Goal: Task Accomplishment & Management: Manage account settings

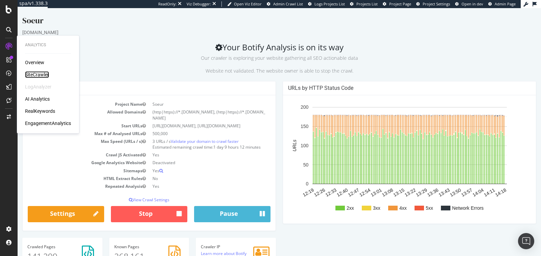
click at [40, 75] on div "SiteCrawler" at bounding box center [37, 74] width 24 height 7
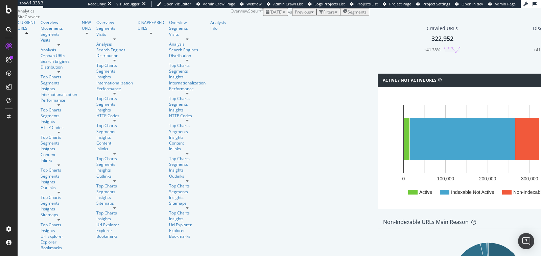
click at [266, 15] on div "[DATE]" at bounding box center [276, 12] width 20 height 6
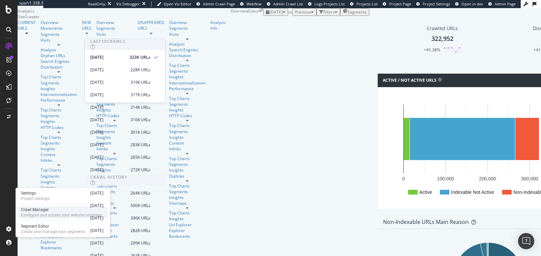
click at [41, 215] on div "Configure and access your website analyses" at bounding box center [61, 215] width 81 height 5
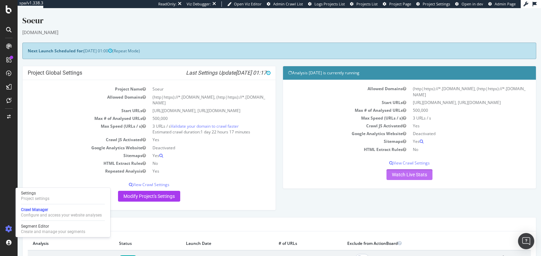
click at [388, 170] on link "Watch Live Stats" at bounding box center [410, 175] width 46 height 11
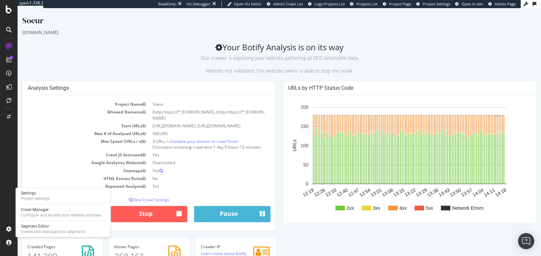
click at [282, 173] on div "URLs by HTTP Status Code 2xx 3xx 4xx 5xx Network Errors 12:19 12:26 12:33 12:40…" at bounding box center [409, 156] width 261 height 150
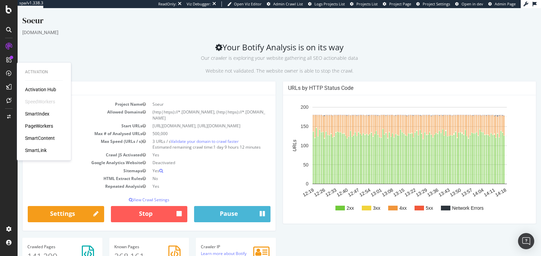
click at [40, 126] on div "PageWorkers" at bounding box center [39, 126] width 28 height 7
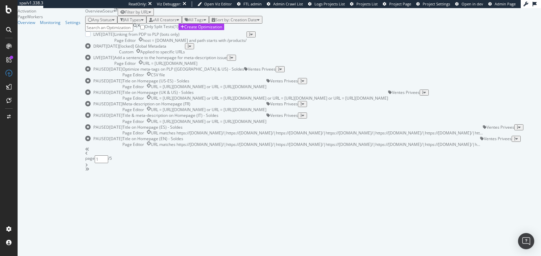
click at [247, 43] on div "host = www.soeur.fr and path starts with /products/" at bounding box center [195, 41] width 104 height 6
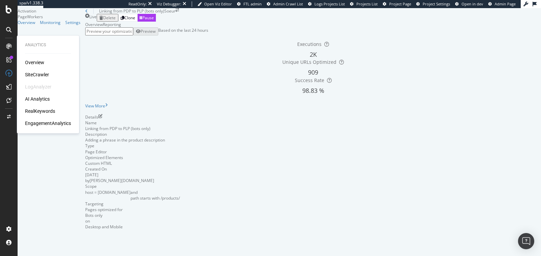
click at [32, 72] on div "SiteCrawler" at bounding box center [37, 74] width 24 height 7
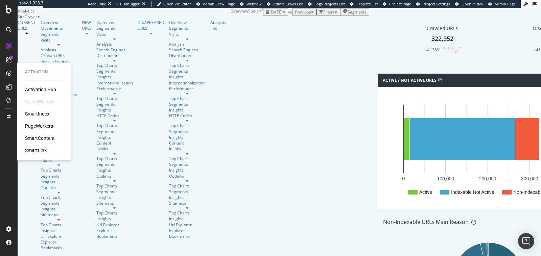
click at [39, 114] on div "SmartIndex" at bounding box center [37, 114] width 24 height 7
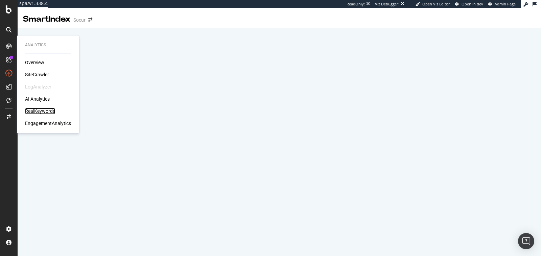
click at [40, 114] on div "RealKeywords" at bounding box center [40, 111] width 30 height 7
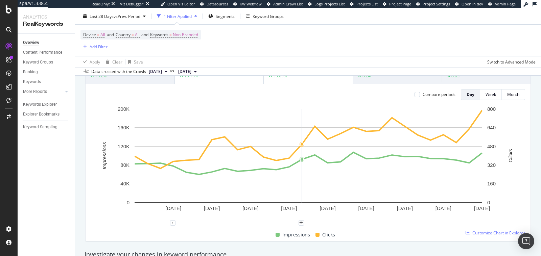
scroll to position [29, 0]
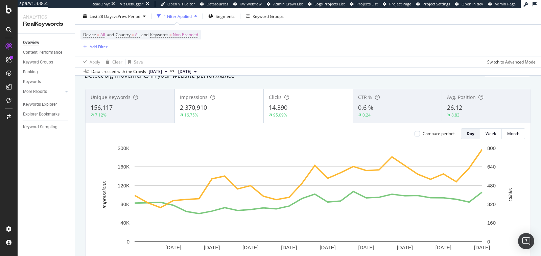
click at [476, 113] on div "8.83" at bounding box center [486, 115] width 78 height 6
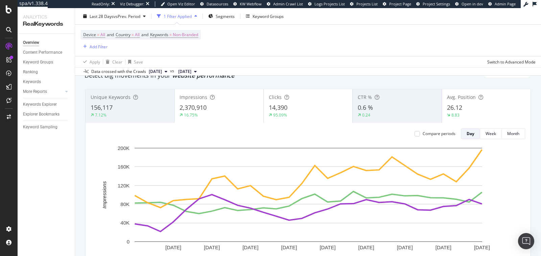
click at [476, 113] on div "8.83" at bounding box center [486, 115] width 78 height 6
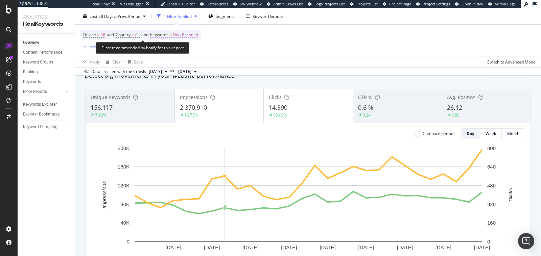
click at [187, 37] on span "Non-Branded" at bounding box center [185, 34] width 25 height 9
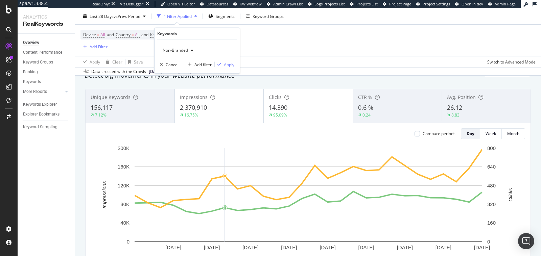
click at [191, 47] on div "Non-Branded" at bounding box center [178, 50] width 36 height 10
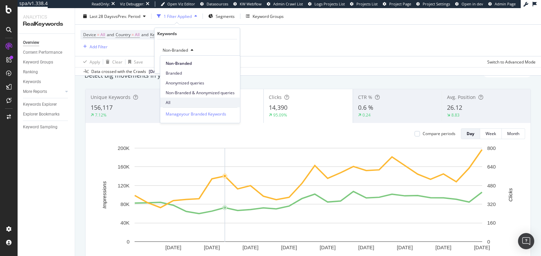
click at [185, 106] on div "All" at bounding box center [200, 103] width 80 height 10
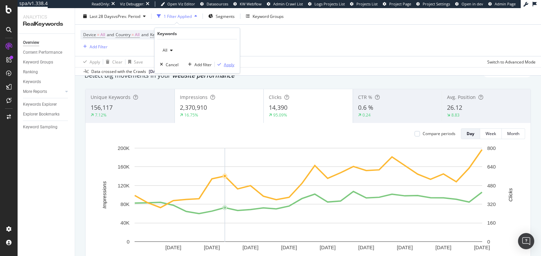
click at [224, 64] on div "Apply" at bounding box center [229, 65] width 10 height 6
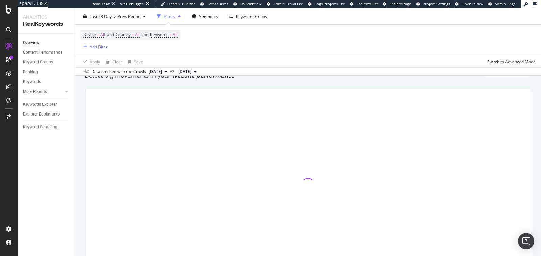
scroll to position [51, 0]
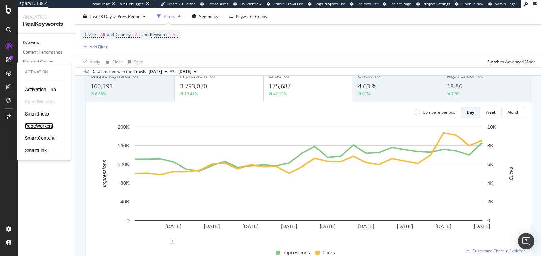
click at [47, 129] on div "PageWorkers" at bounding box center [39, 126] width 28 height 7
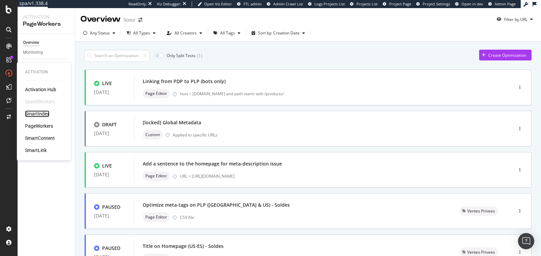
click at [45, 113] on div "SmartIndex" at bounding box center [37, 114] width 24 height 7
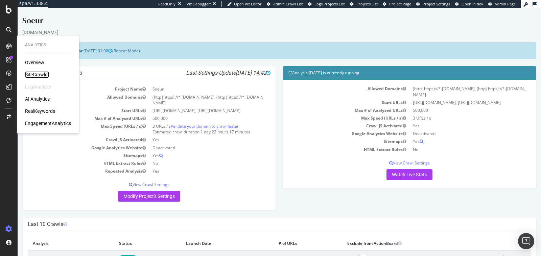
click at [34, 78] on div "SiteCrawler" at bounding box center [37, 74] width 24 height 7
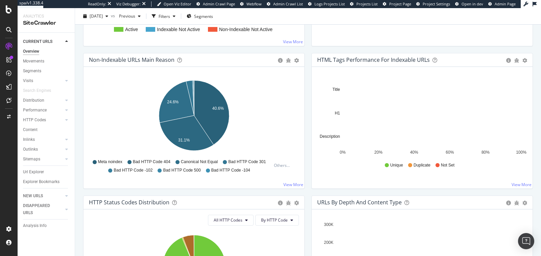
scroll to position [200, 0]
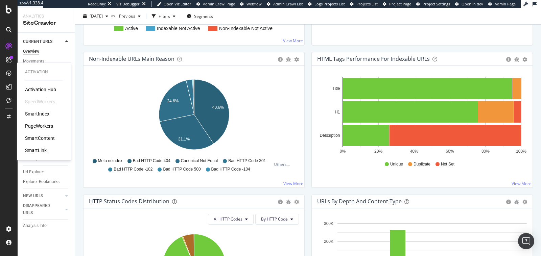
click at [44, 126] on div "PageWorkers" at bounding box center [39, 126] width 28 height 7
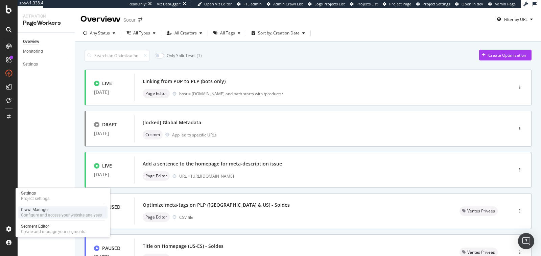
click at [35, 217] on div "Configure and access your website analyses" at bounding box center [61, 215] width 81 height 5
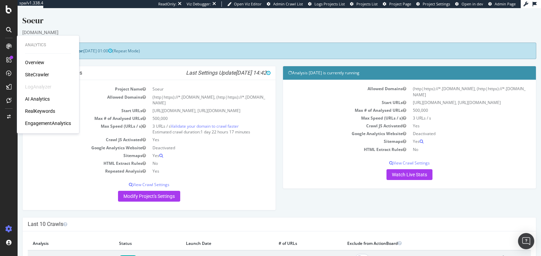
click at [34, 75] on div "SiteCrawler" at bounding box center [37, 74] width 24 height 7
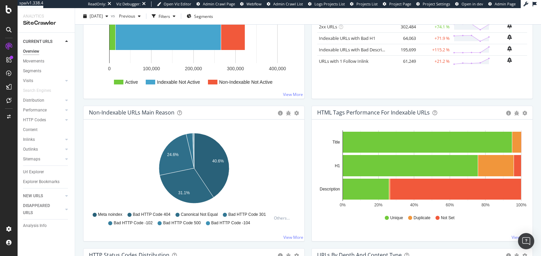
scroll to position [146, 0]
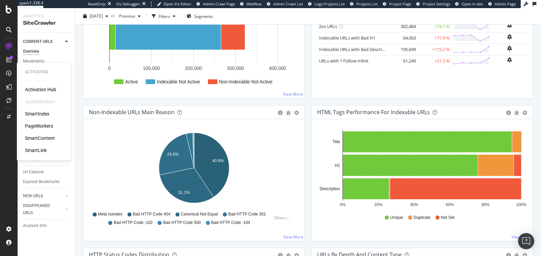
click at [46, 126] on div "PageWorkers" at bounding box center [39, 126] width 28 height 7
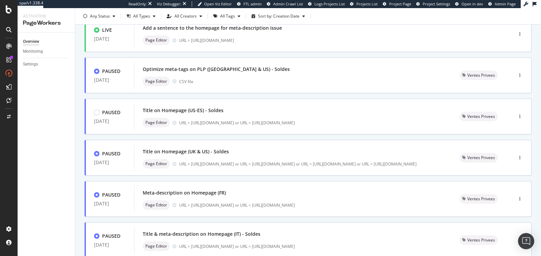
scroll to position [264, 0]
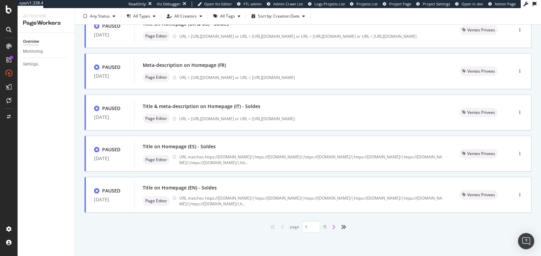
click at [334, 227] on icon "angle-right" at bounding box center [333, 227] width 3 height 5
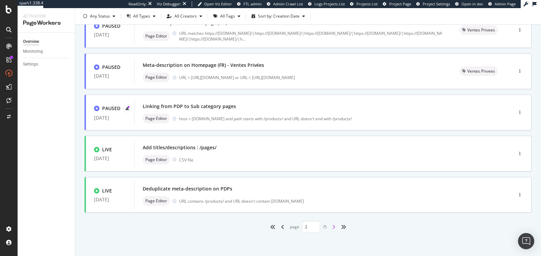
type input "2"
click at [252, 193] on div "Deduplicate meta-description on PDPs" at bounding box center [314, 188] width 342 height 9
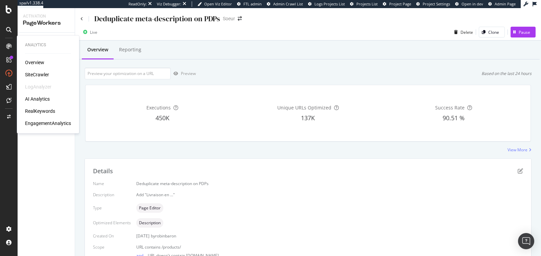
click at [32, 77] on div "SiteCrawler" at bounding box center [37, 74] width 24 height 7
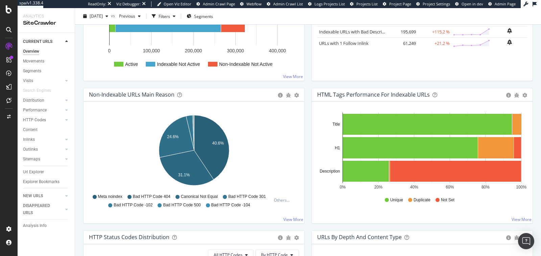
scroll to position [165, 0]
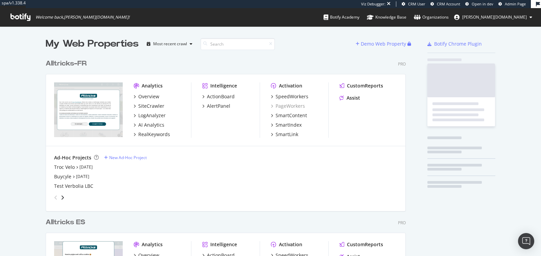
scroll to position [758, 366]
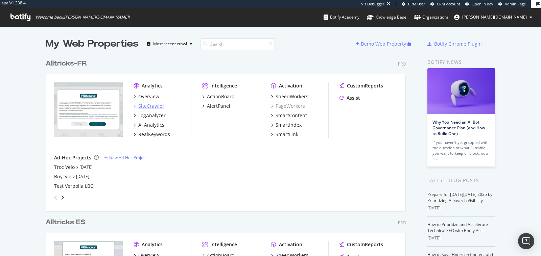
click at [151, 107] on div "SiteCrawler" at bounding box center [151, 106] width 26 height 7
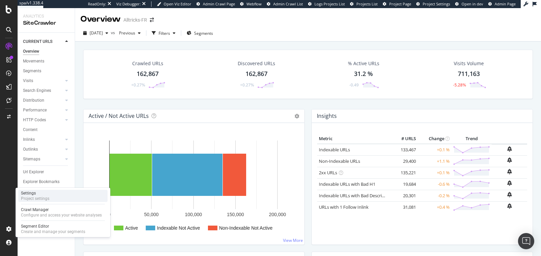
click at [58, 199] on div "Settings Project settings" at bounding box center [62, 196] width 89 height 12
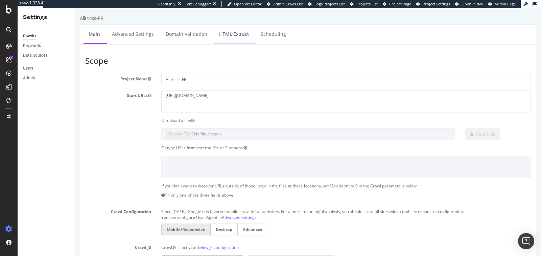
click at [227, 37] on link "HTML Extract" at bounding box center [234, 34] width 40 height 19
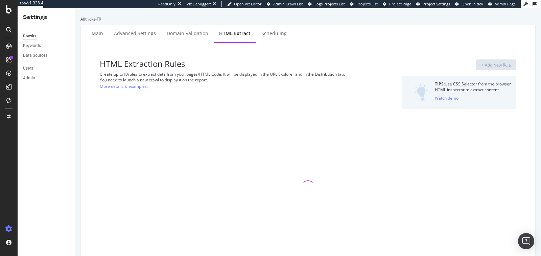
select select "i"
select select "exist"
select select "html.length"
select select "exist"
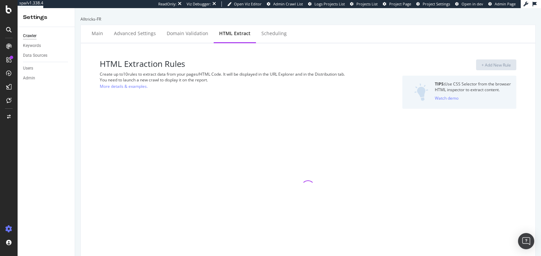
select select "exist"
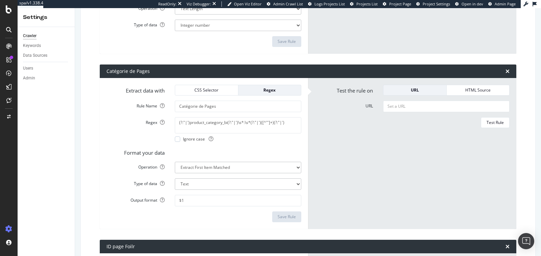
scroll to position [763, 0]
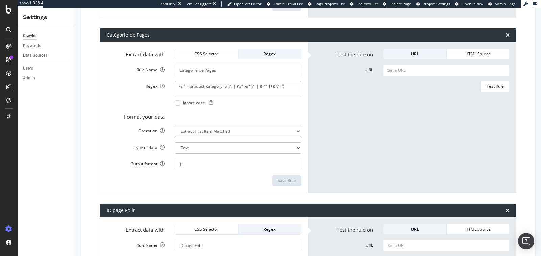
drag, startPoint x: 189, startPoint y: 87, endPoint x: 227, endPoint y: 86, distance: 38.6
click at [227, 86] on textarea "(?:"|')product_category_bi(?:"|')\s*:\s*(?:"|')([^"']+)(?:"|')" at bounding box center [238, 89] width 127 height 16
click at [365, 89] on div "Test Rule" at bounding box center [412, 86] width 195 height 11
click at [406, 72] on input "URL" at bounding box center [446, 71] width 127 height 12
paste input "https://www.alltricks.fr/F-11947-velos-complets-vtt/P-3130156-vtt_tout_suspendu…"
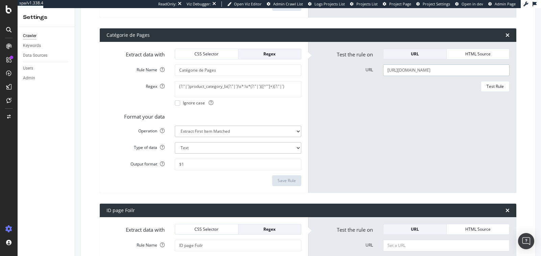
scroll to position [0, 129]
type input "https://www.alltricks.fr/F-11947-velos-complets-vtt/P-3130156-vtt_tout_suspendu…"
click at [495, 87] on div "Test Rule" at bounding box center [495, 87] width 17 height 6
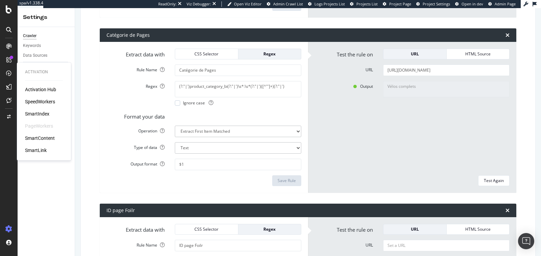
click at [36, 104] on div "SpeedWorkers" at bounding box center [40, 101] width 30 height 7
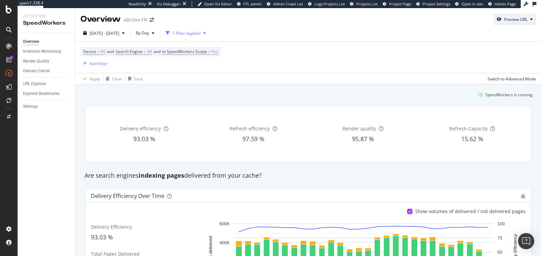
click at [514, 18] on div "Preview URL" at bounding box center [515, 20] width 23 height 6
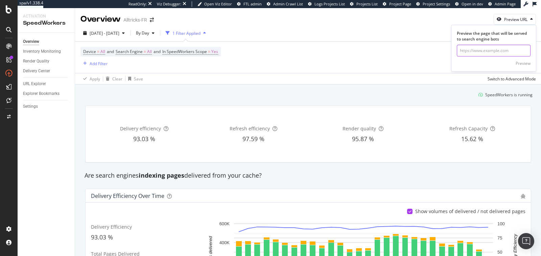
click at [483, 50] on input "url" at bounding box center [494, 51] width 74 height 12
paste input "https://www.alltricks.fr/F-41505-velos-route-_-cyclocross-_-triathlon/P-2844799…"
type input "https://www.alltricks.fr/F-41505-velos-route-_-cyclocross-_-triathlon/P-2844799…"
click at [529, 64] on div "Preview" at bounding box center [523, 64] width 15 height 6
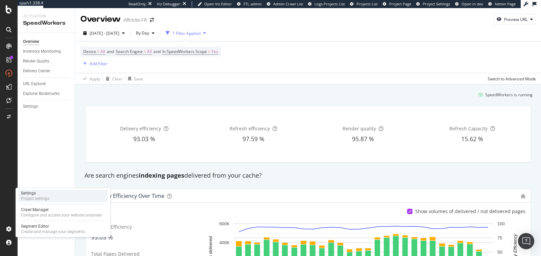
click at [39, 193] on div "Settings" at bounding box center [35, 193] width 28 height 5
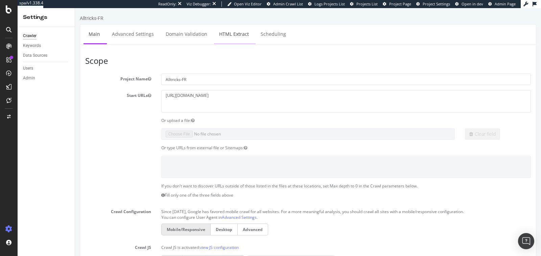
click at [229, 28] on link "HTML Extract" at bounding box center [234, 34] width 40 height 19
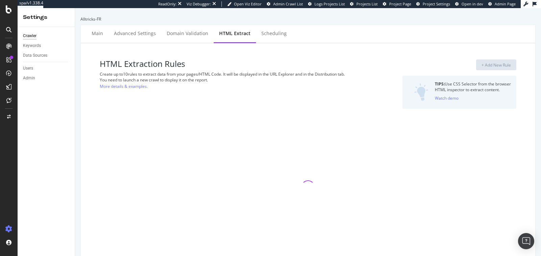
select select "i"
select select "exist"
select select "html.length"
select select "exist"
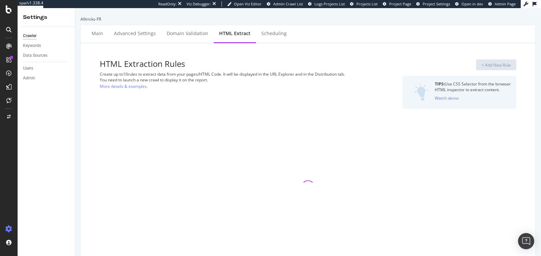
select select "exist"
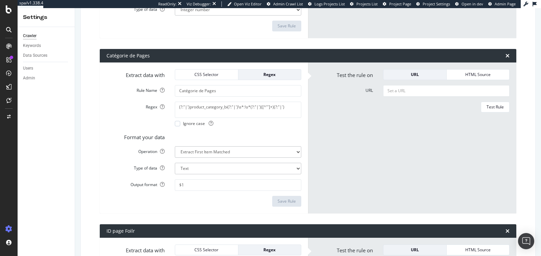
scroll to position [743, 0]
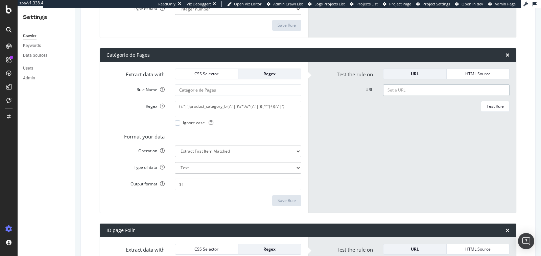
click at [403, 92] on input "URL" at bounding box center [446, 91] width 127 height 12
paste input "https://www.alltricks.fr/F-11947-velos-complets-vtt/P-3130156-vtt_tout_suspendu…"
type input "https://www.alltricks.fr/F-11947-velos-complets-vtt/P-3130156-vtt_tout_suspendu…"
click at [496, 109] on div "Test Rule" at bounding box center [495, 106] width 17 height 9
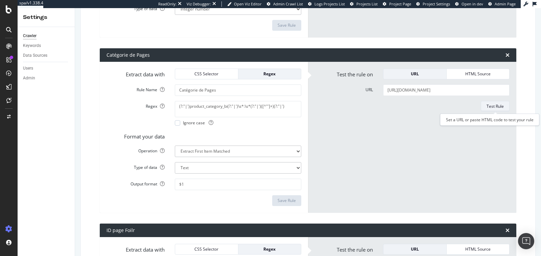
scroll to position [0, 0]
click at [322, 146] on div "Output Vélos complets" at bounding box center [412, 145] width 205 height 89
click at [360, 151] on div "Output Vélos complets" at bounding box center [412, 145] width 205 height 89
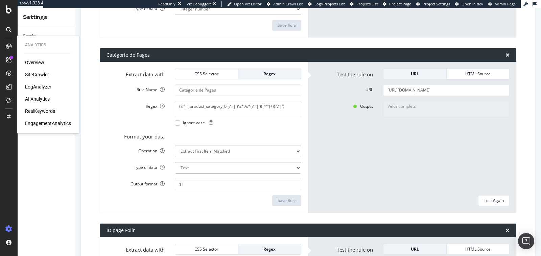
click at [35, 101] on div "AI Analytics" at bounding box center [37, 99] width 25 height 7
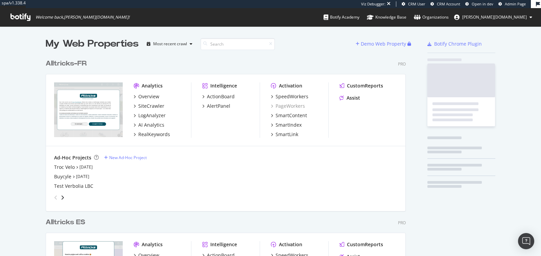
scroll to position [758, 366]
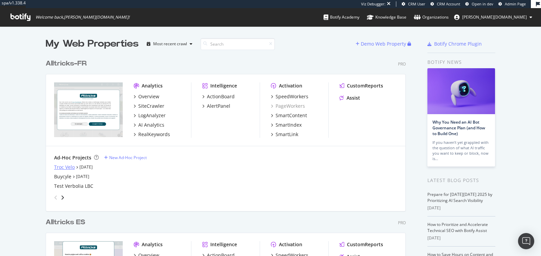
click at [60, 167] on div "Troc Velo" at bounding box center [64, 167] width 21 height 7
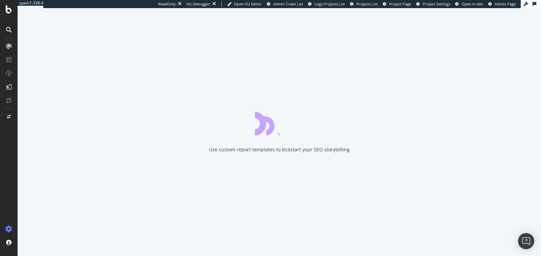
click at [293, 174] on div "Use custom report templates to kickstart your SEO storytelling" at bounding box center [280, 132] width 524 height 248
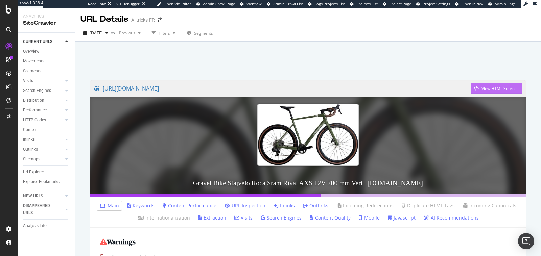
click at [489, 85] on div "View HTML Source" at bounding box center [494, 89] width 46 height 10
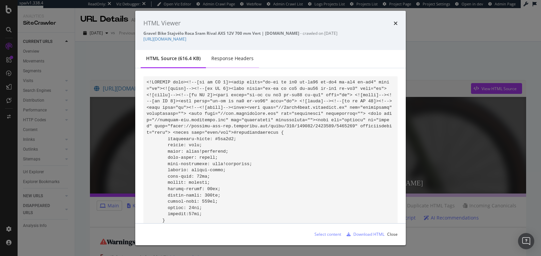
click at [221, 62] on div "Response Headers" at bounding box center [232, 58] width 42 height 7
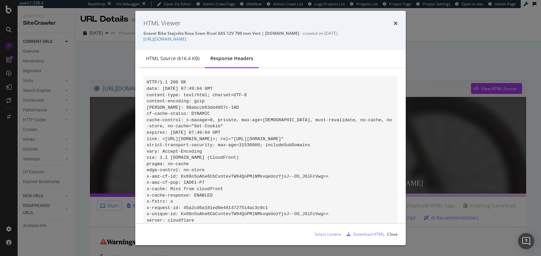
click at [164, 60] on div "HTML source (616.4 KB)" at bounding box center [173, 59] width 64 height 19
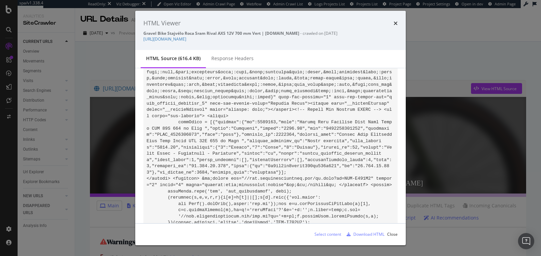
click at [392, 25] on div "HTML Viewer" at bounding box center [270, 23] width 254 height 9
click at [397, 23] on icon "times" at bounding box center [396, 23] width 4 height 5
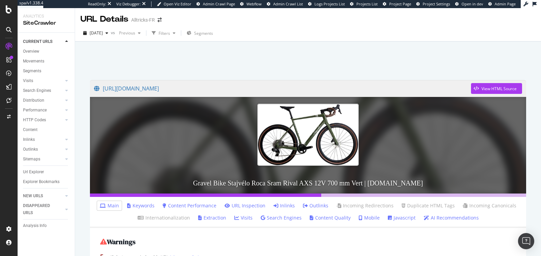
scroll to position [73, 0]
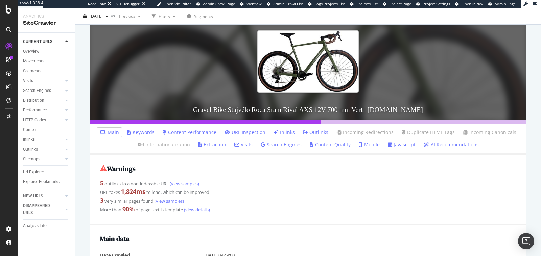
click at [391, 143] on link "Javascript" at bounding box center [402, 144] width 28 height 7
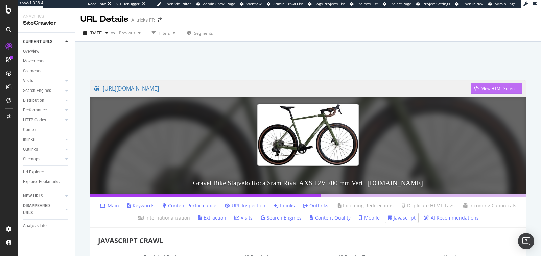
click at [478, 91] on div "View HTML Source" at bounding box center [494, 89] width 46 height 10
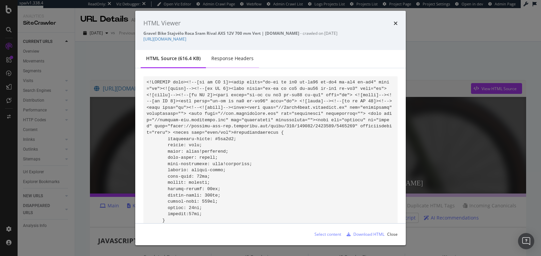
click at [233, 62] on div "Response Headers" at bounding box center [232, 58] width 42 height 7
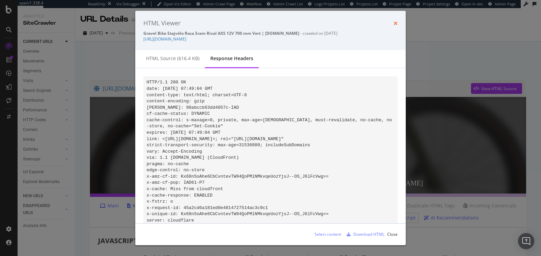
click at [396, 24] on icon "times" at bounding box center [396, 23] width 4 height 5
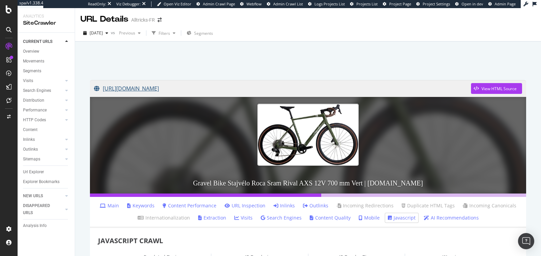
click at [246, 88] on link "https://www.alltricks.fr/F-41505-velos-route-_-cyclocross-_-triathlon/P-2844799…" at bounding box center [282, 88] width 377 height 17
click at [490, 86] on div "View HTML Source" at bounding box center [499, 89] width 35 height 6
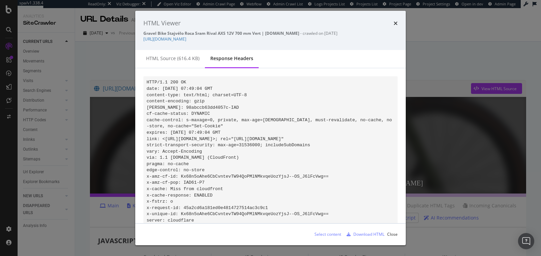
click at [274, 179] on pre "HTTP/1.1 200 OK date: Tue, 07 Oct 2025 07:49:04 GMT content-type: text/html; ch…" at bounding box center [270, 151] width 254 height 151
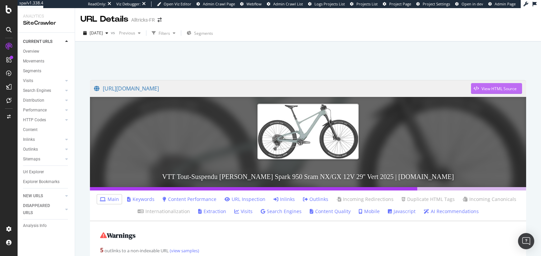
click at [484, 92] on div "View HTML Source" at bounding box center [494, 89] width 46 height 10
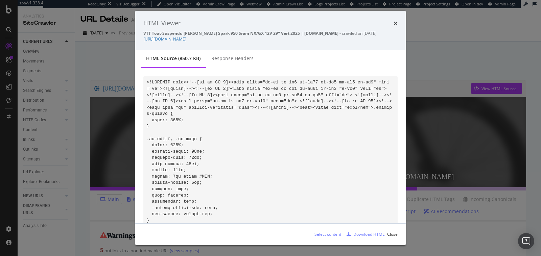
click at [394, 24] on icon "times" at bounding box center [396, 23] width 4 height 5
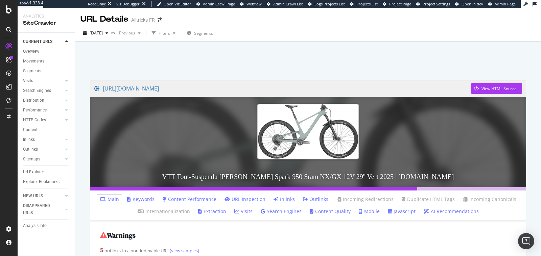
scroll to position [55, 0]
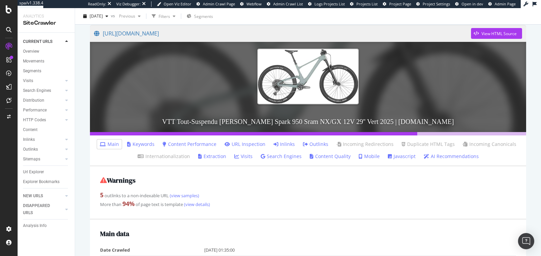
click at [407, 157] on link "Javascript" at bounding box center [402, 156] width 28 height 7
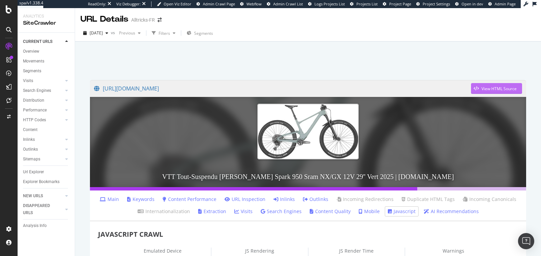
click at [485, 90] on div "View HTML Source" at bounding box center [499, 89] width 35 height 6
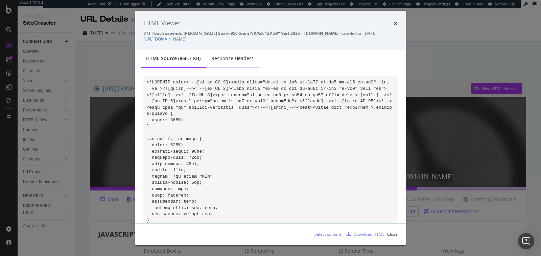
click at [225, 65] on div "Response Headers" at bounding box center [232, 59] width 53 height 19
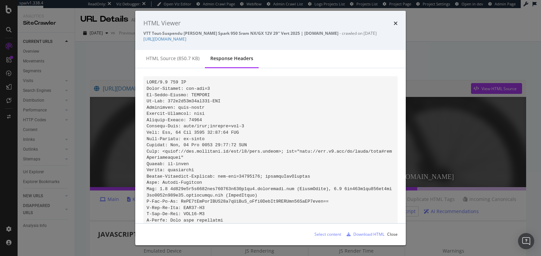
click at [148, 107] on code "modal" at bounding box center [270, 170] width 246 height 181
click at [395, 24] on icon "times" at bounding box center [396, 23] width 4 height 5
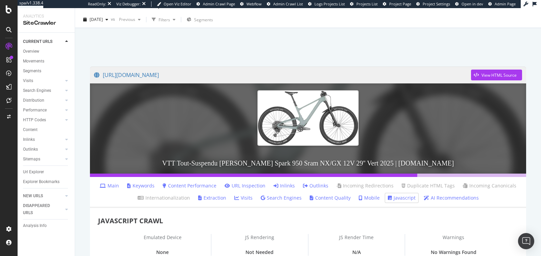
scroll to position [7, 0]
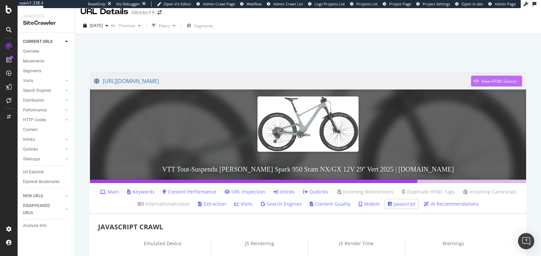
click at [497, 77] on div "View HTML Source" at bounding box center [494, 81] width 46 height 10
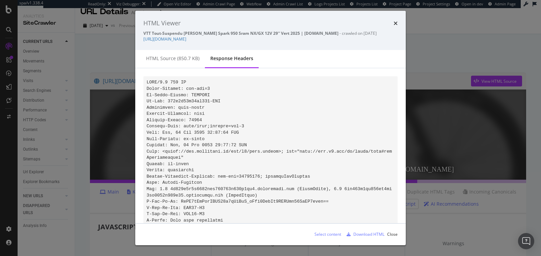
click at [111, 47] on div "HTML Viewer VTT Tout-Suspendu Scott Spark 950 Sram NX/GX 12V 29'' Vert 2025 | A…" at bounding box center [270, 128] width 541 height 256
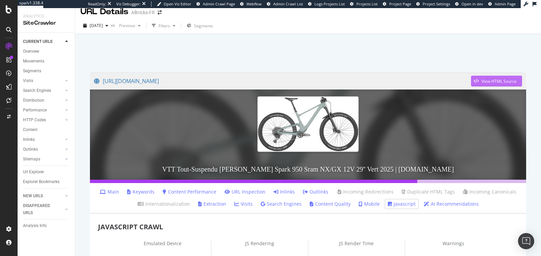
click at [480, 77] on div "View HTML Source" at bounding box center [494, 81] width 46 height 10
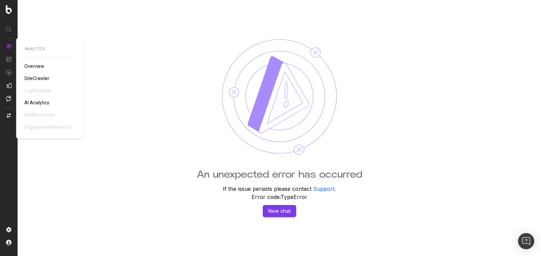
click at [10, 46] on img at bounding box center [8, 46] width 5 height 5
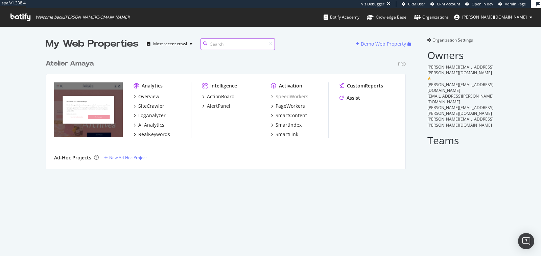
scroll to position [118, 366]
click at [152, 96] on div "Overview" at bounding box center [148, 96] width 21 height 7
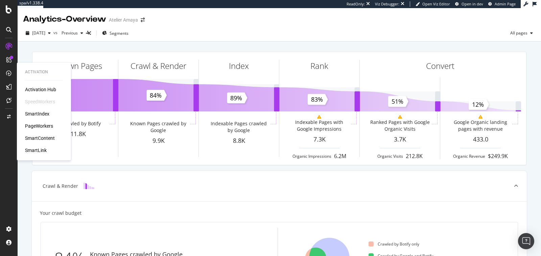
click at [39, 113] on div "SmartIndex" at bounding box center [37, 114] width 24 height 7
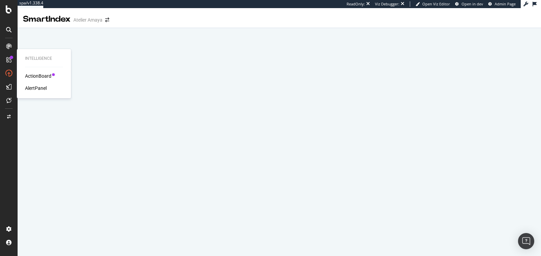
click at [31, 77] on div "ActionBoard" at bounding box center [38, 76] width 26 height 7
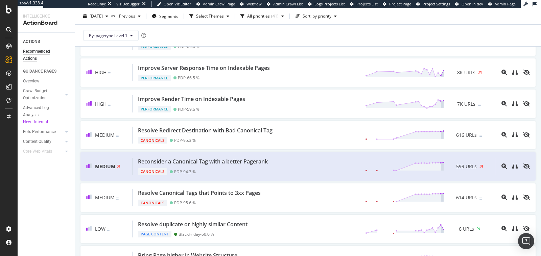
scroll to position [61, 0]
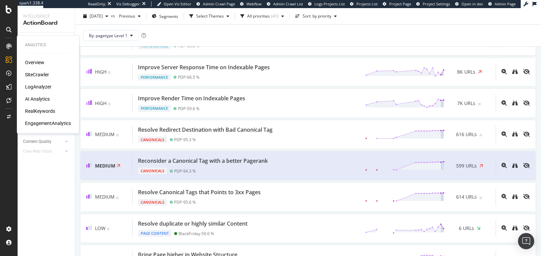
click at [38, 97] on div "AI Analytics" at bounding box center [37, 99] width 25 height 7
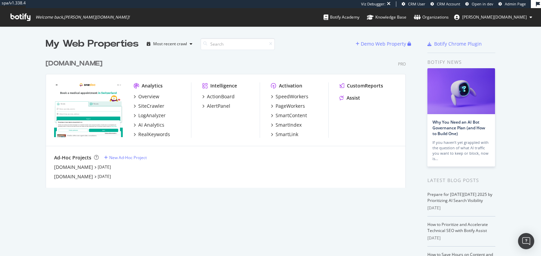
scroll to position [137, 366]
click at [291, 124] on div "SmartIndex" at bounding box center [289, 125] width 26 height 7
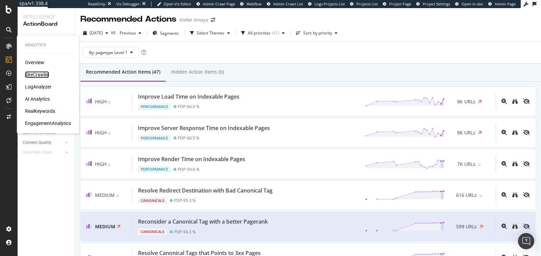
click at [32, 75] on div "SiteCrawler" at bounding box center [37, 74] width 24 height 7
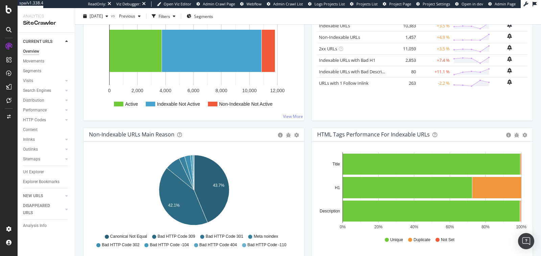
scroll to position [126, 0]
